Goal: Task Accomplishment & Management: Use online tool/utility

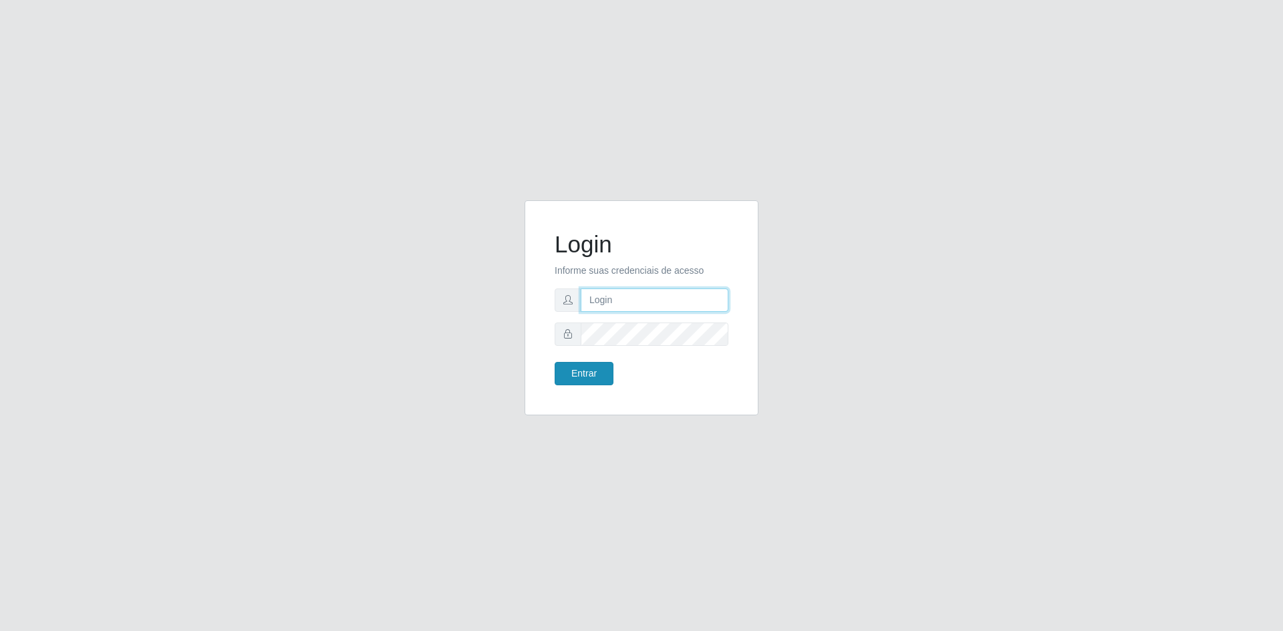
type input "[EMAIL_ADDRESS][DOMAIN_NAME]"
click at [573, 375] on button "Entrar" at bounding box center [583, 373] width 59 height 23
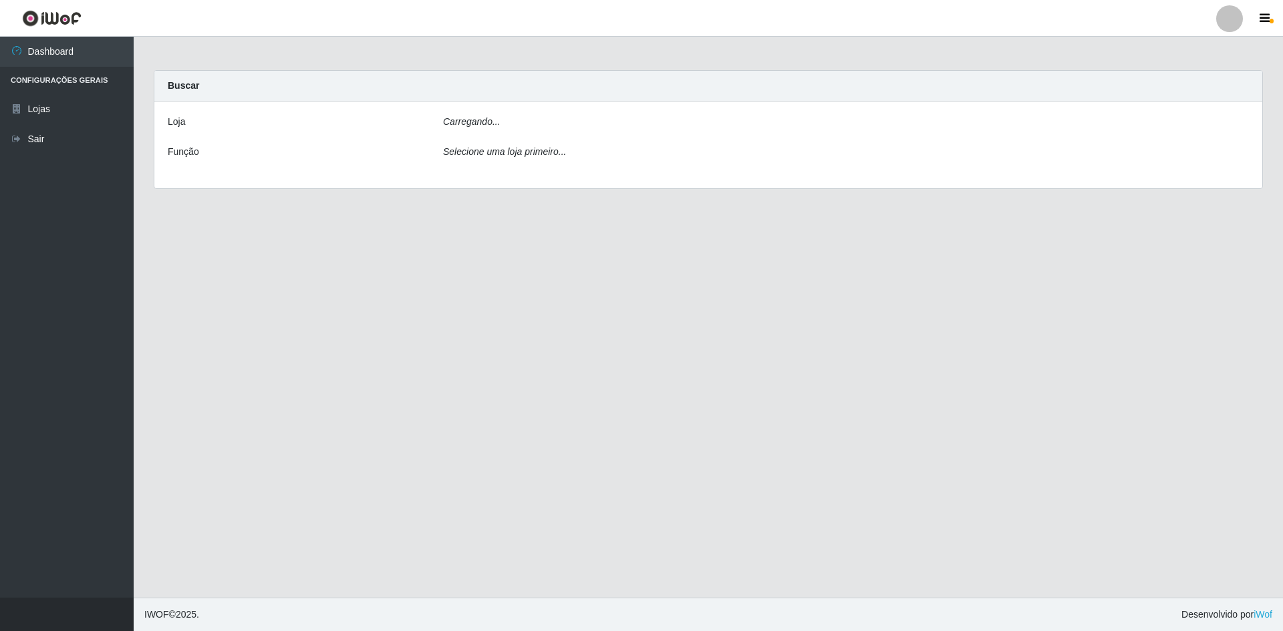
click at [573, 375] on main "Carregando... Buscar [PERSON_NAME]... Função Selecione uma loja primeiro..." at bounding box center [708, 317] width 1149 height 561
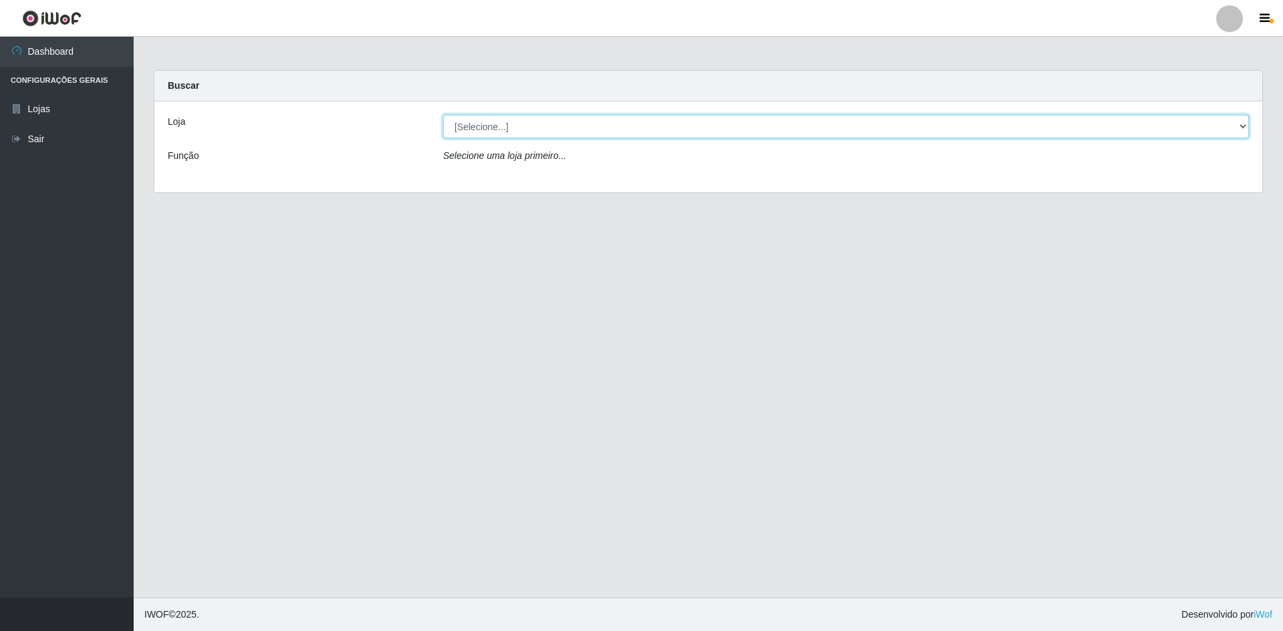
click at [476, 126] on select "[Selecione...] Hiper Queiroz - [GEOGRAPHIC_DATA] [GEOGRAPHIC_DATA] [GEOGRAPHIC_…" at bounding box center [846, 126] width 806 height 23
select select "517"
click at [443, 115] on select "[Selecione...] Hiper Queiroz - [GEOGRAPHIC_DATA] [GEOGRAPHIC_DATA] [GEOGRAPHIC_…" at bounding box center [846, 126] width 806 height 23
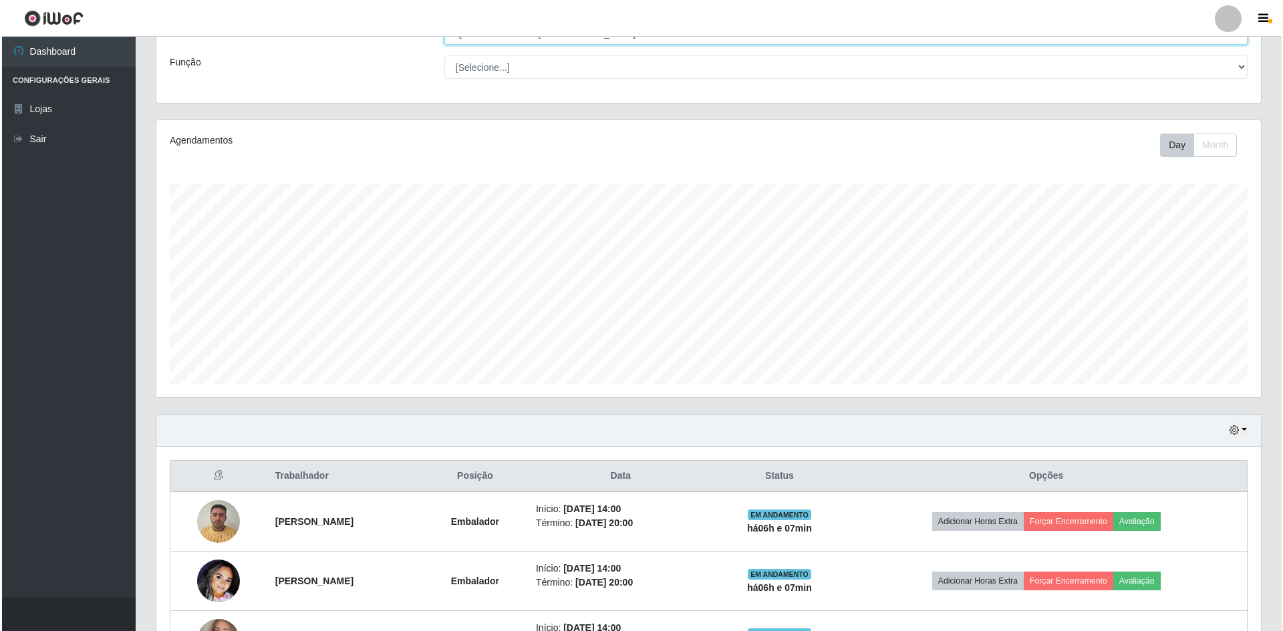
scroll to position [196, 0]
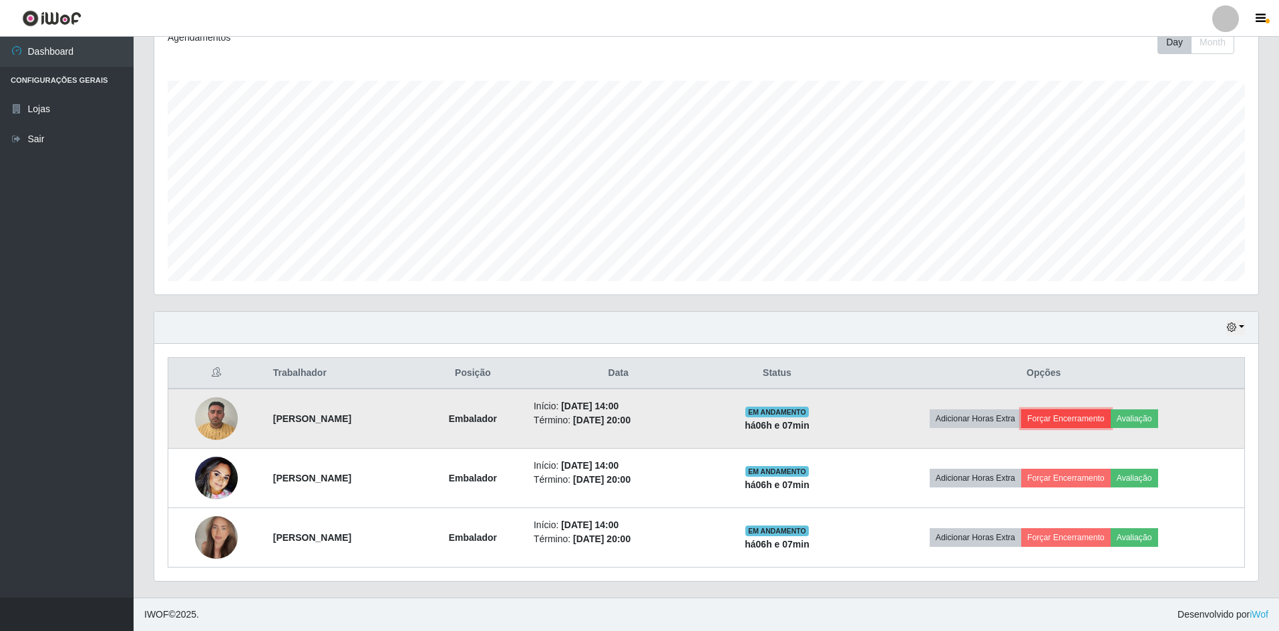
click at [1103, 418] on button "Forçar Encerramento" at bounding box center [1066, 418] width 90 height 19
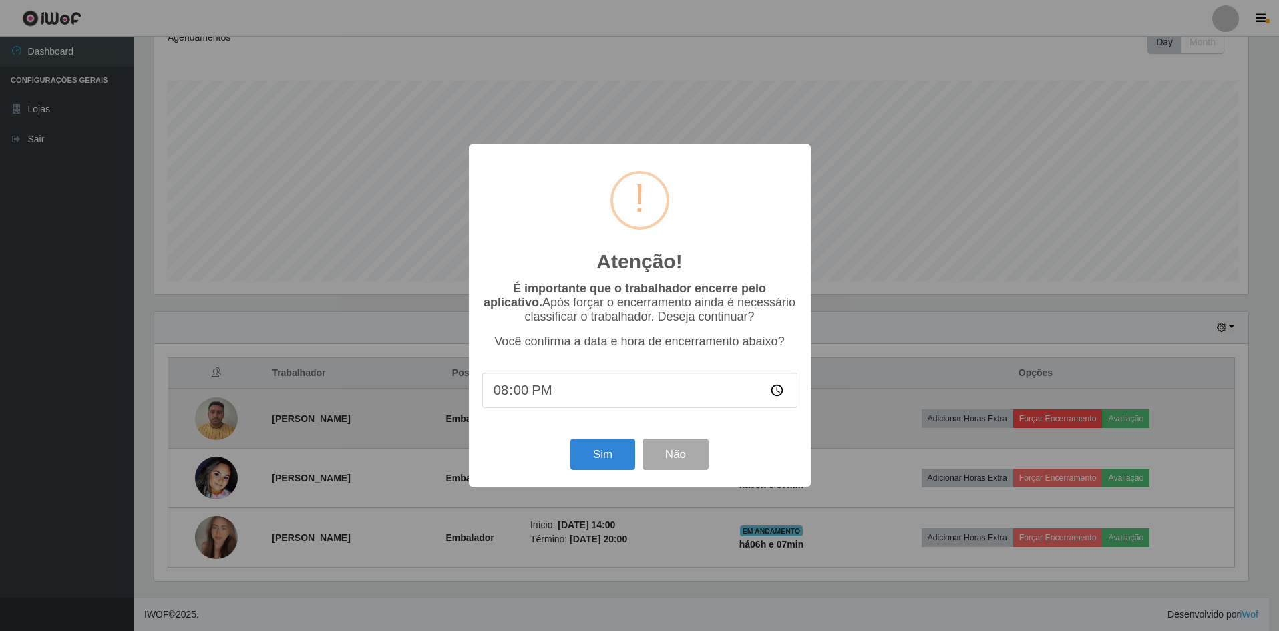
scroll to position [277, 1097]
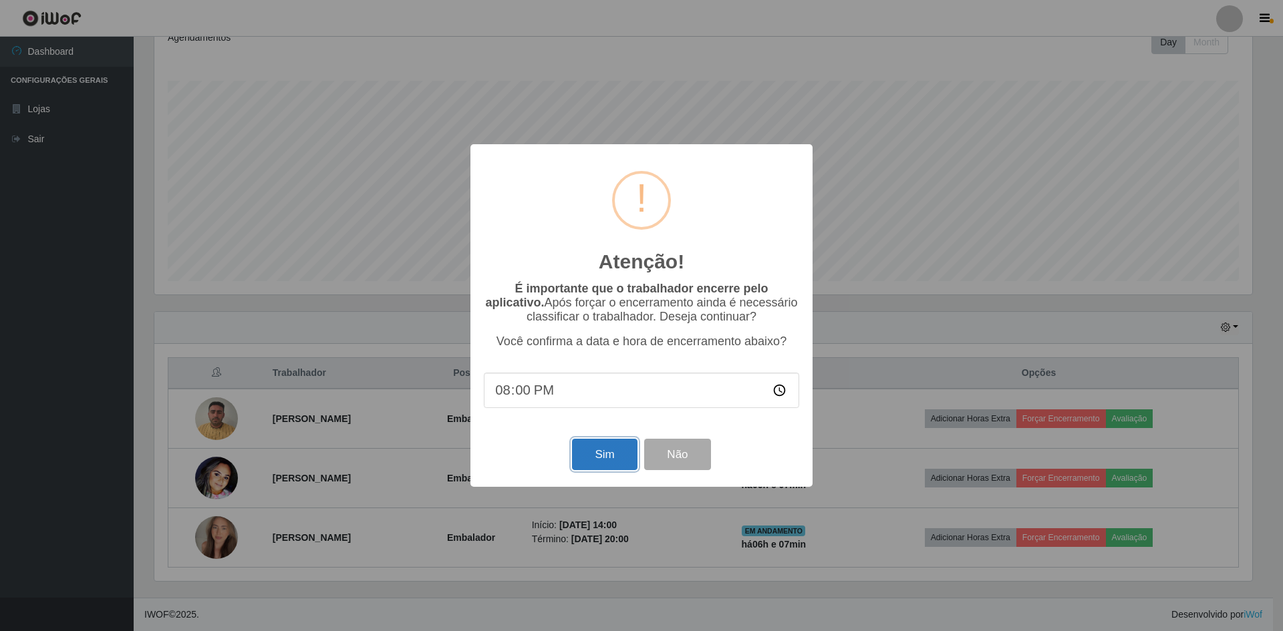
click at [597, 460] on button "Sim" at bounding box center [604, 454] width 65 height 31
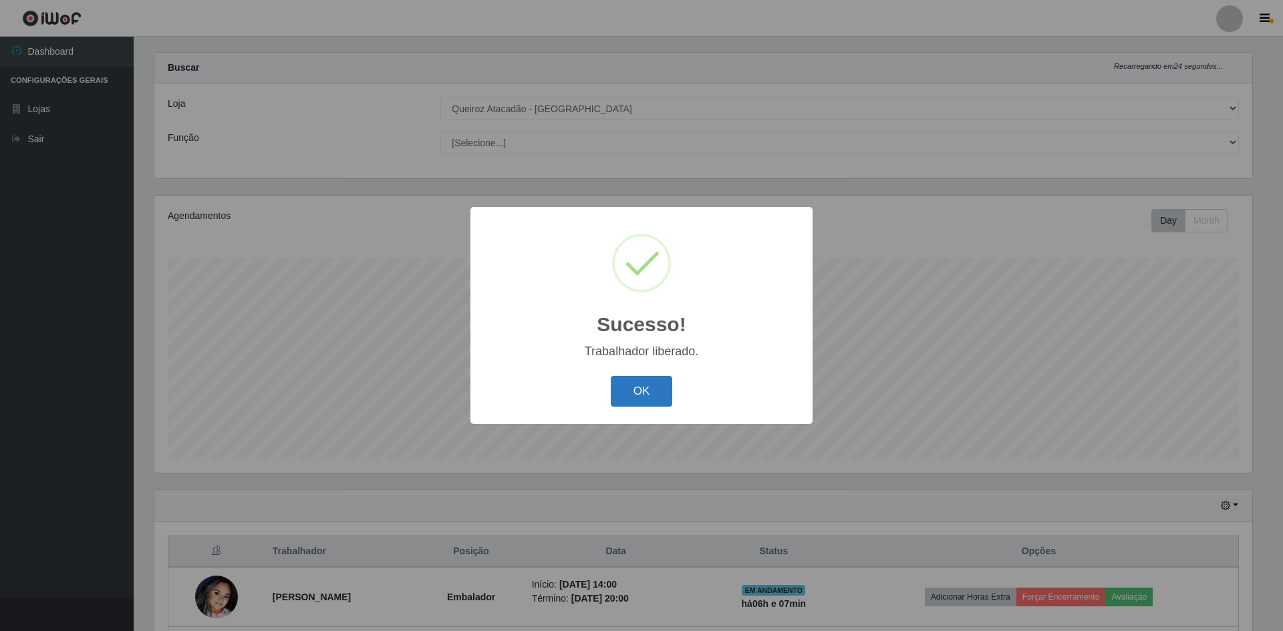
click at [657, 400] on button "OK" at bounding box center [642, 391] width 62 height 31
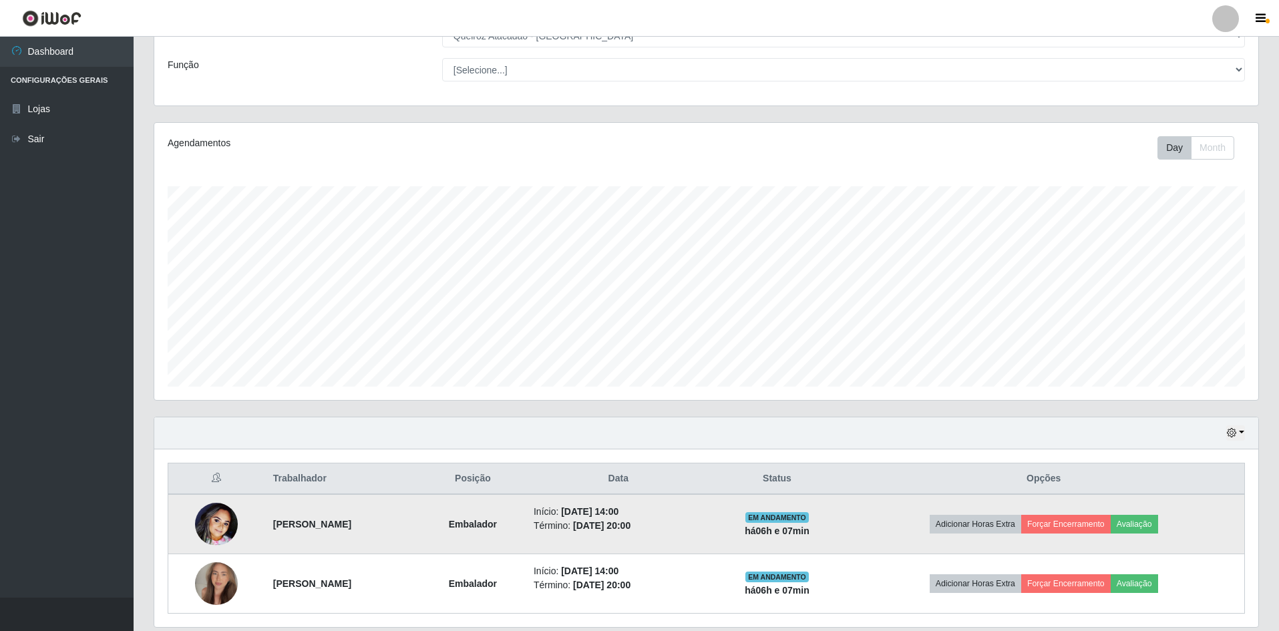
scroll to position [137, 0]
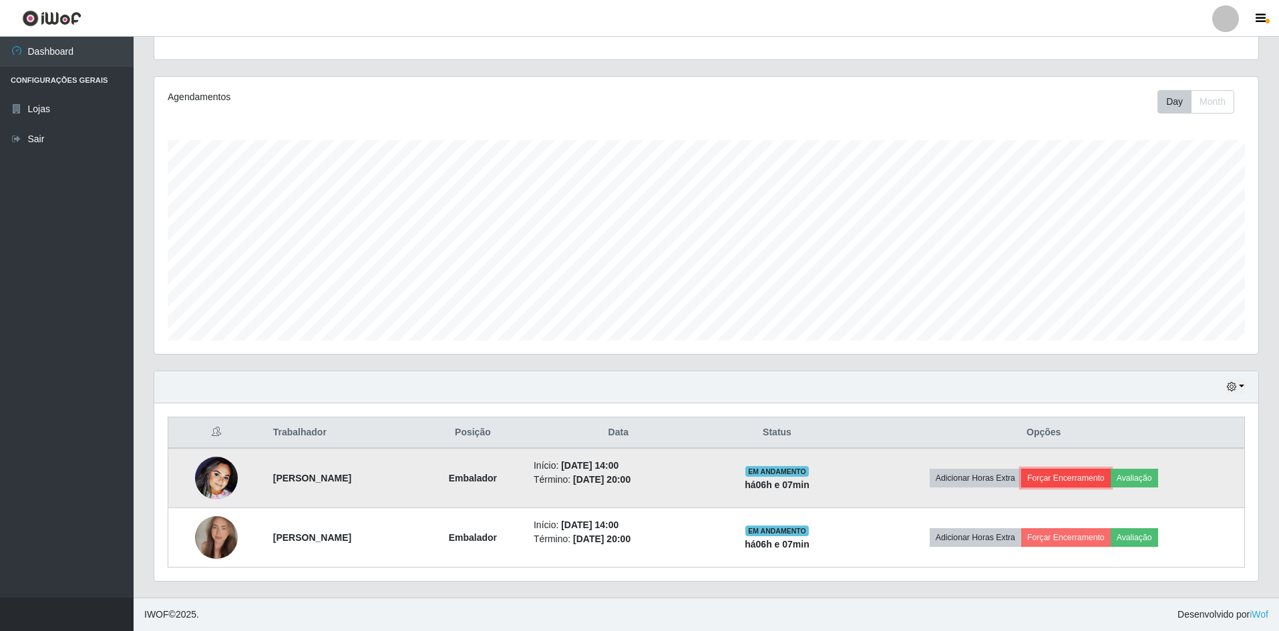
click at [1085, 470] on button "Forçar Encerramento" at bounding box center [1066, 478] width 90 height 19
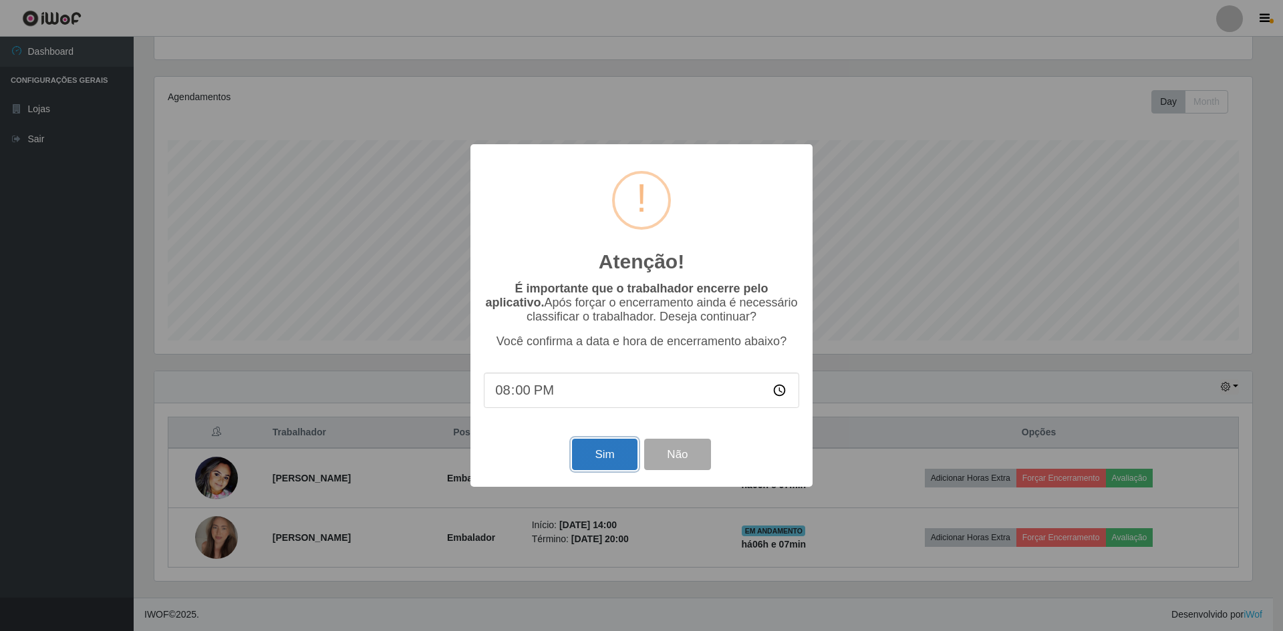
click at [608, 458] on button "Sim" at bounding box center [604, 454] width 65 height 31
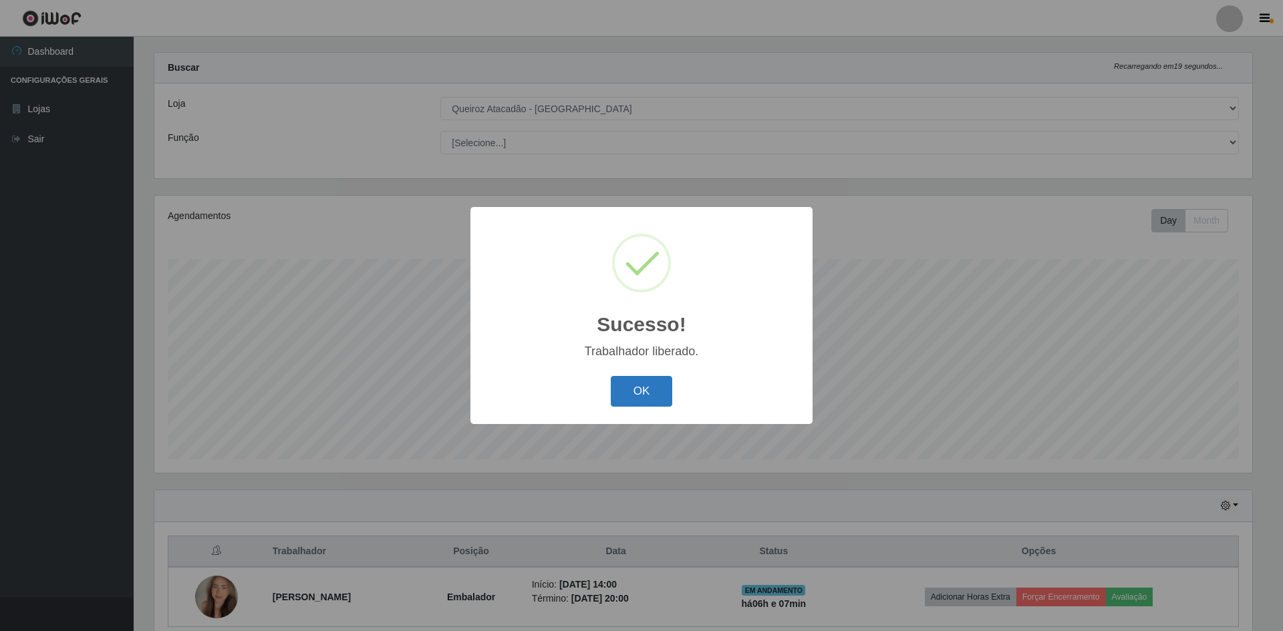
click at [640, 383] on button "OK" at bounding box center [642, 391] width 62 height 31
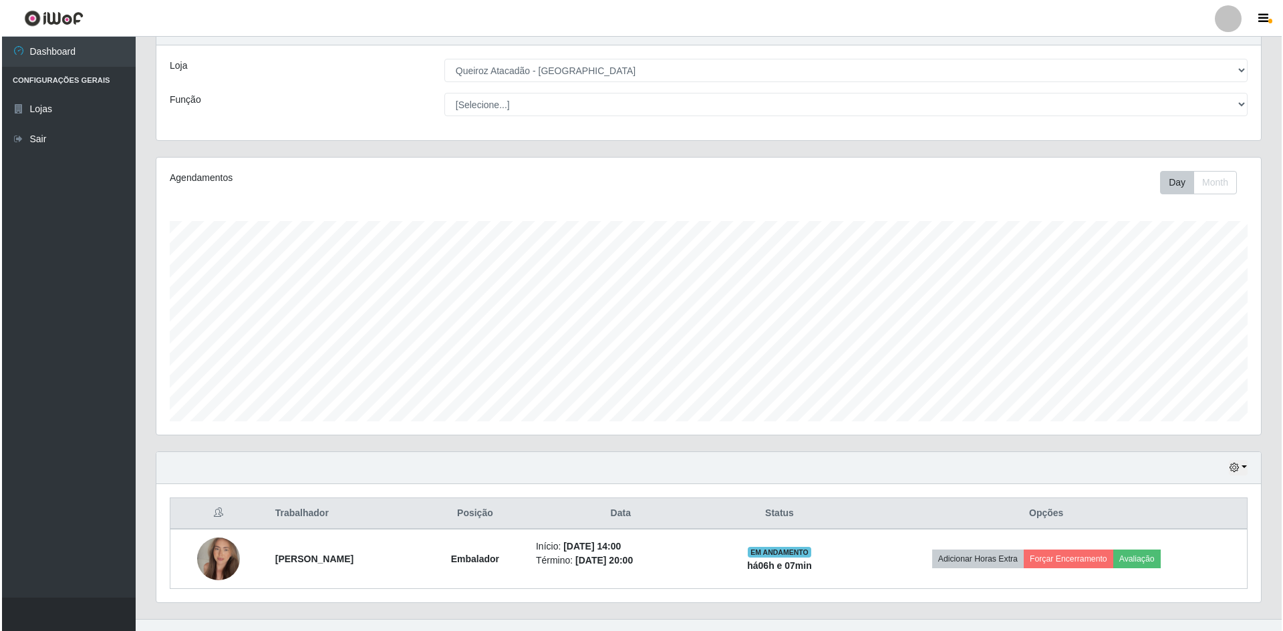
scroll to position [77, 0]
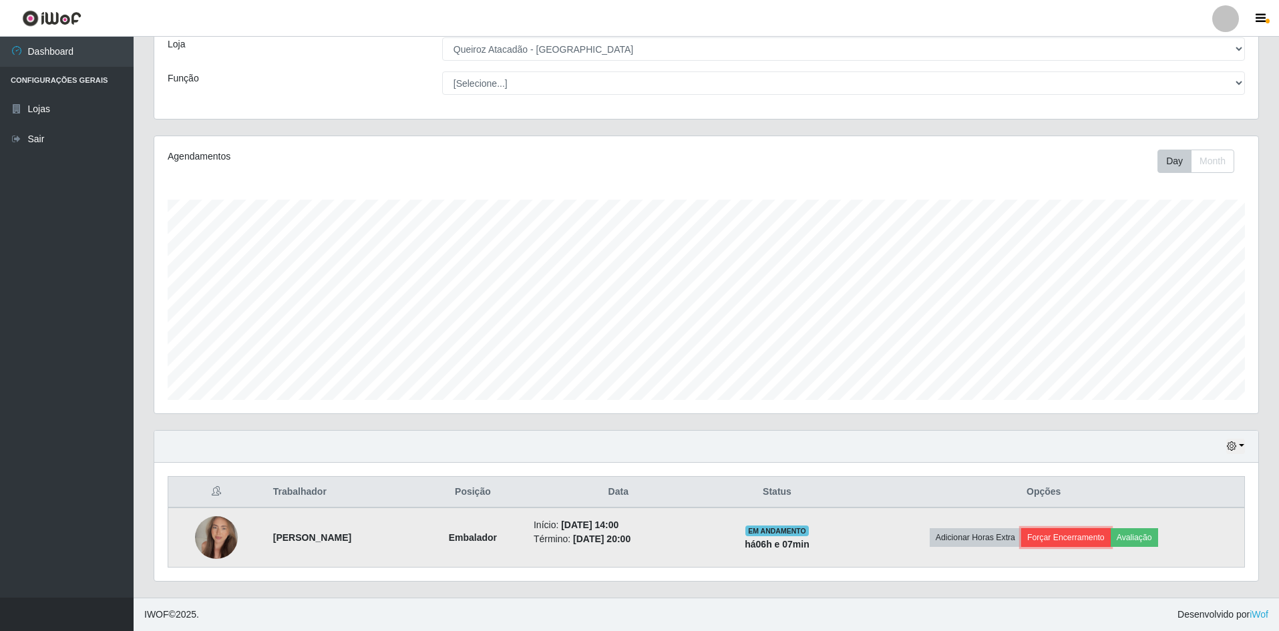
click at [1089, 541] on button "Forçar Encerramento" at bounding box center [1066, 537] width 90 height 19
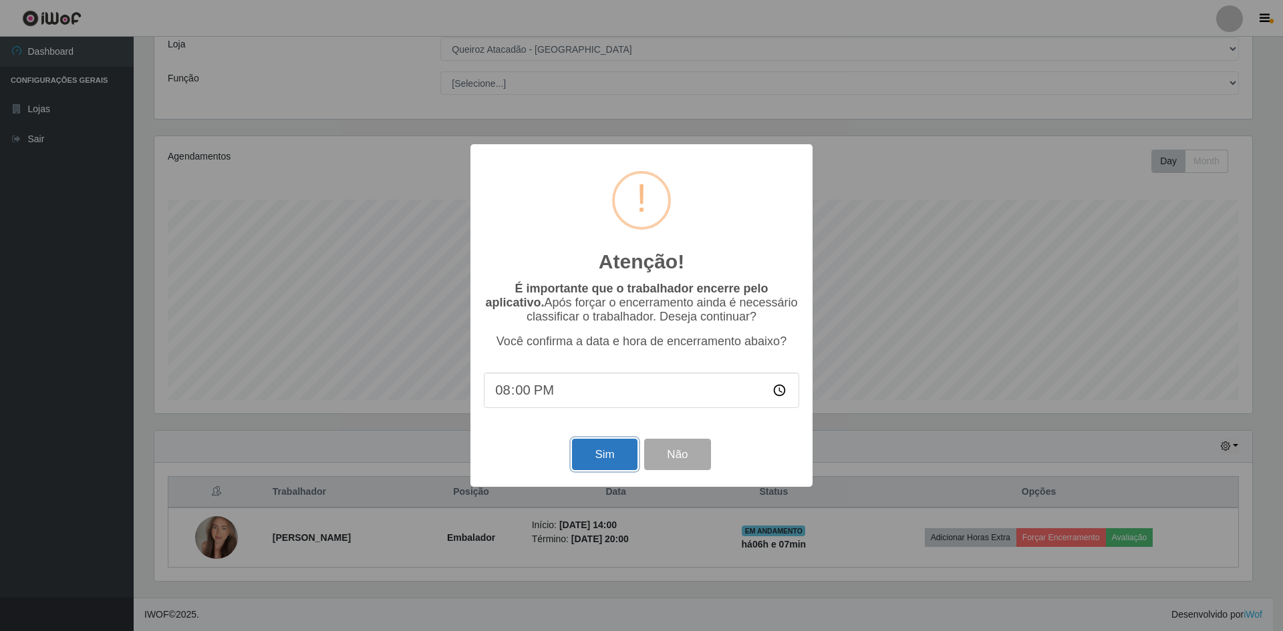
click at [619, 456] on button "Sim" at bounding box center [604, 454] width 65 height 31
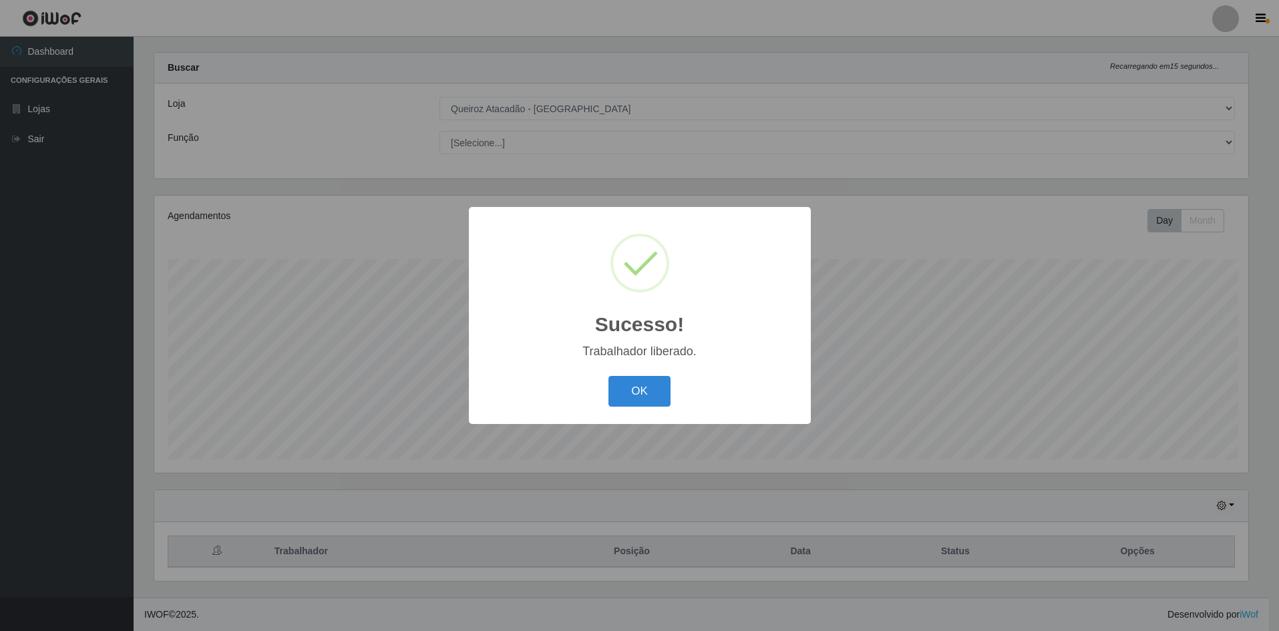
scroll to position [0, 0]
click at [643, 402] on button "OK" at bounding box center [642, 391] width 62 height 31
